Goal: Understand process/instructions

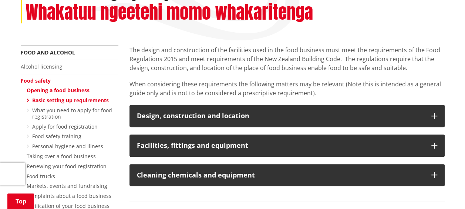
scroll to position [194, 0]
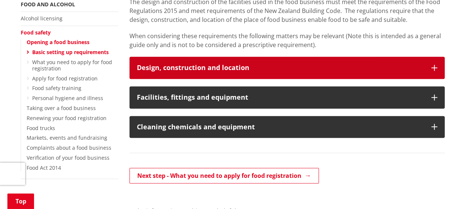
click at [432, 67] on icon "button" at bounding box center [435, 68] width 6 height 6
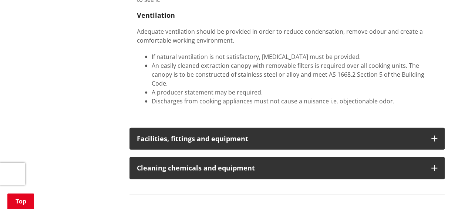
scroll to position [809, 0]
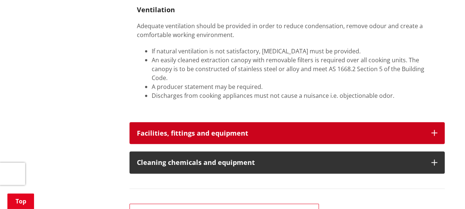
click at [434, 129] on button "Facilities, fittings and equipment" at bounding box center [287, 133] width 315 height 22
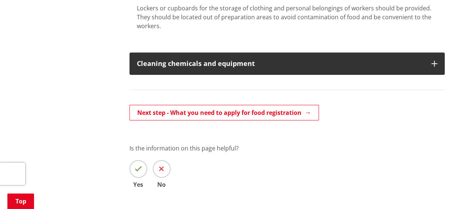
scroll to position [1161, 0]
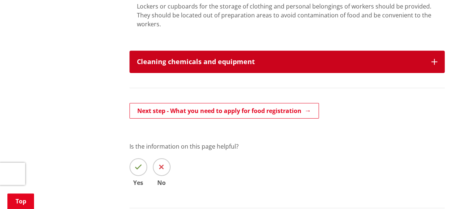
click at [436, 59] on icon "button" at bounding box center [435, 62] width 6 height 6
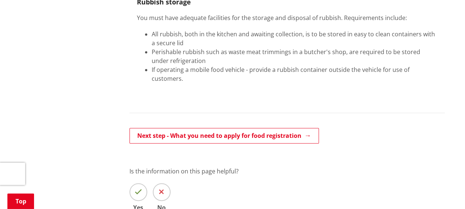
scroll to position [1796, 0]
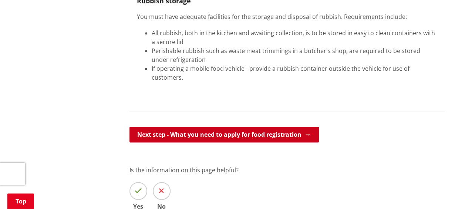
click at [266, 127] on link "Next step - What you need to apply for food registration" at bounding box center [225, 135] width 190 height 16
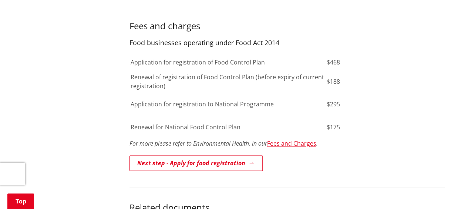
scroll to position [523, 0]
click at [297, 140] on div "An accurate plan of the premises outlining rooms and their uses; incidental fea…" at bounding box center [287, 41] width 315 height 261
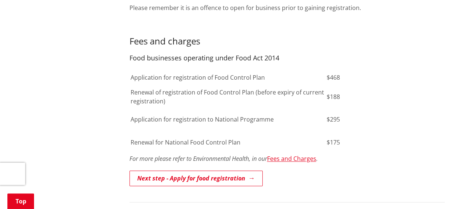
scroll to position [505, 0]
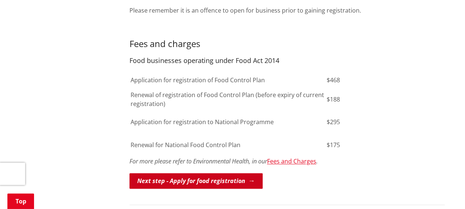
click at [212, 173] on link "Next step - Apply for food registration" at bounding box center [196, 181] width 133 height 16
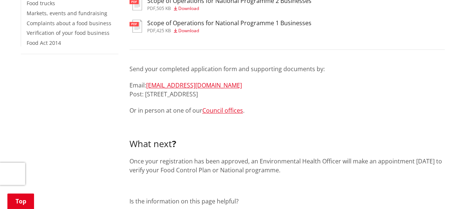
scroll to position [298, 0]
click at [42, 11] on link "Markets, events and fundraising" at bounding box center [67, 12] width 81 height 7
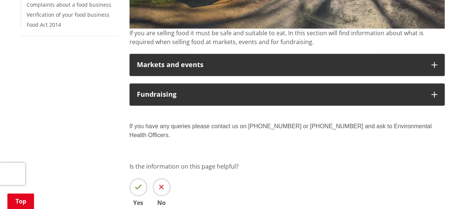
scroll to position [282, 0]
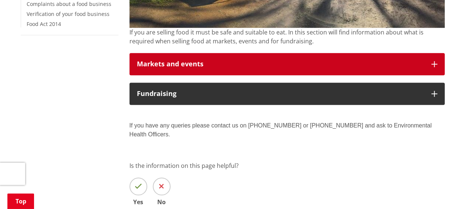
click at [373, 72] on button "Markets and events" at bounding box center [287, 64] width 315 height 22
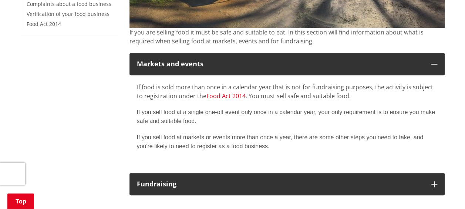
click at [218, 93] on link "Food Act 2014" at bounding box center [226, 96] width 39 height 8
